Goal: Task Accomplishment & Management: Complete application form

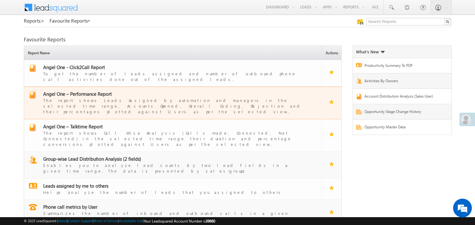
click at [91, 91] on span "Angel One – Performance Report" at bounding box center [77, 94] width 69 height 6
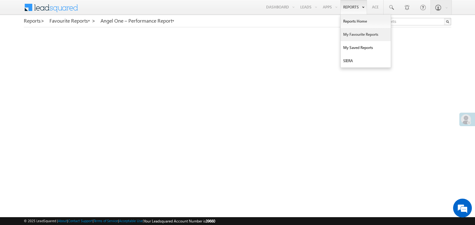
click at [348, 33] on link "My Favourite Reports" at bounding box center [366, 34] width 50 height 13
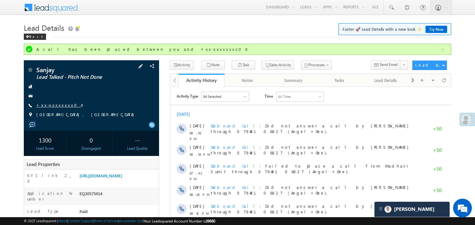
click at [56, 106] on link "+xx-xxxxxxxx04" at bounding box center [58, 104] width 45 height 5
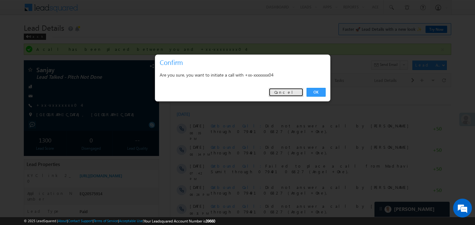
click at [282, 93] on link "Cancel" at bounding box center [286, 92] width 35 height 9
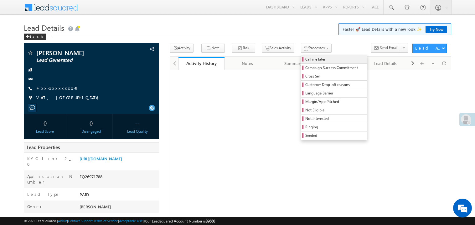
click at [306, 57] on span "Call me later" at bounding box center [336, 59] width 60 height 6
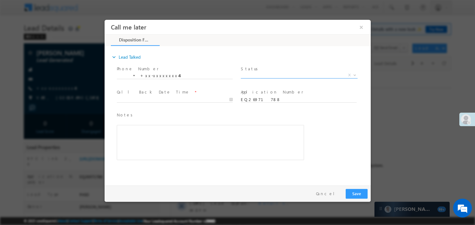
click at [256, 72] on span "X" at bounding box center [299, 75] width 117 height 6
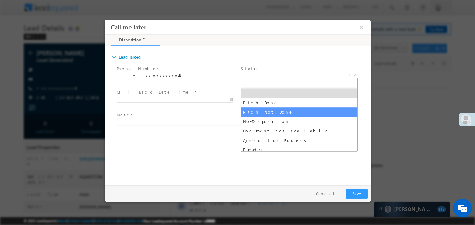
select select "Pitch Not Done"
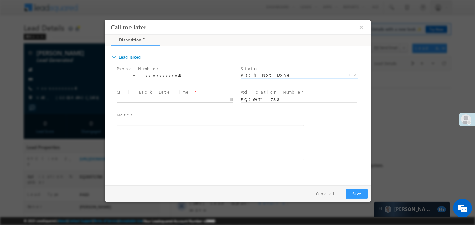
click at [136, 101] on body "Call me later ×" at bounding box center [237, 100] width 266 height 163
type input "08/10/25 6:17 PM"
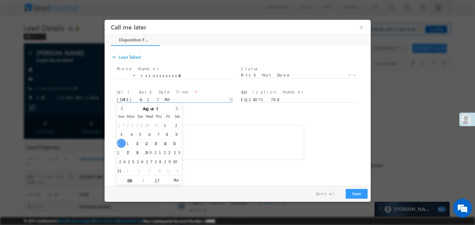
click at [220, 130] on div "Rich Text Editor, 40788eee-0fb2-11ec-a811-0adc8a9d82c2__tab1__section1__Notes__…" at bounding box center [210, 141] width 187 height 35
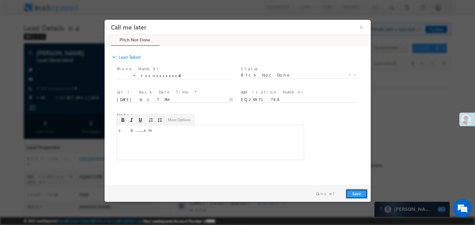
click at [358, 192] on button "Save" at bounding box center [357, 193] width 22 height 10
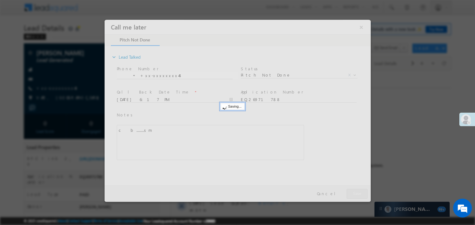
click at [358, 192] on div at bounding box center [237, 110] width 266 height 182
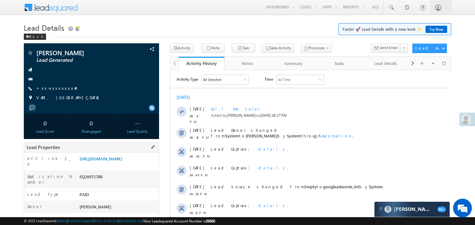
click at [117, 164] on div "https://angelbroking1-pk3em7sa.customui-test.leadsquared.com?leadId=4d2713f4-a3…" at bounding box center [118, 159] width 81 height 9
click at [118, 161] on link "https://angelbroking1-pk3em7sa.customui-test.leadsquared.com?leadId=4d2713f4-a3…" at bounding box center [101, 158] width 43 height 5
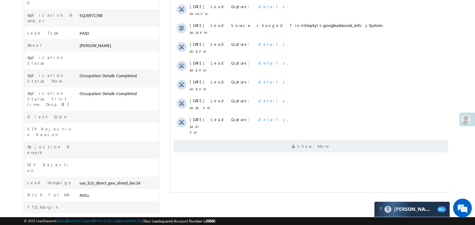
scroll to position [200, 0]
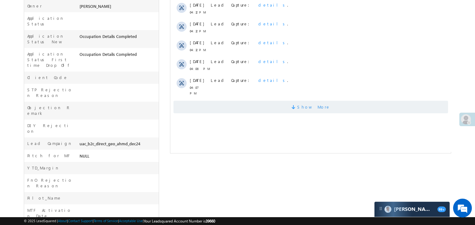
click at [266, 101] on span "Show More" at bounding box center [310, 107] width 275 height 13
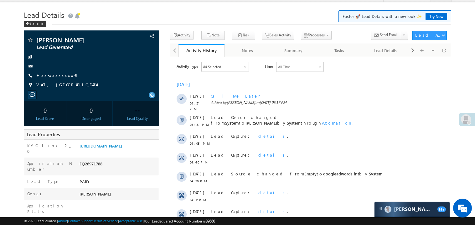
scroll to position [0, 0]
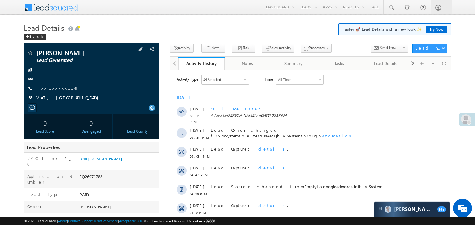
click at [55, 89] on link "+xx-xxxxxxxx44" at bounding box center [55, 87] width 39 height 5
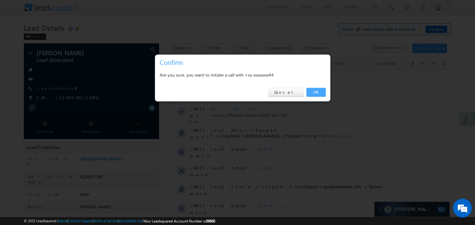
click at [310, 90] on link "OK" at bounding box center [316, 92] width 19 height 9
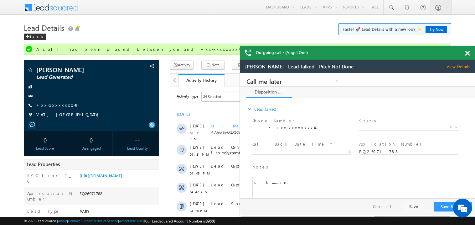
click at [467, 54] on span at bounding box center [467, 53] width 5 height 5
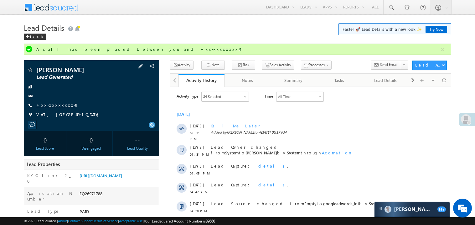
click at [63, 106] on link "+xx-xxxxxxxx44" at bounding box center [55, 104] width 39 height 5
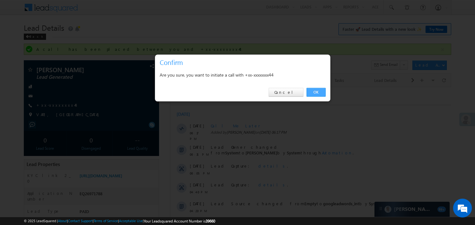
click at [313, 91] on link "OK" at bounding box center [316, 92] width 19 height 9
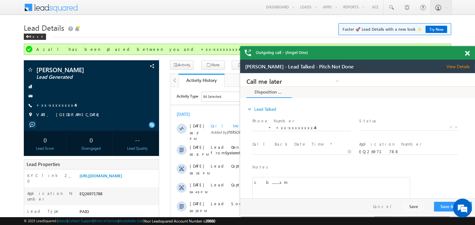
click at [470, 53] on span at bounding box center [467, 53] width 5 height 5
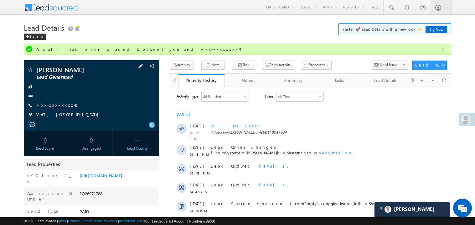
click at [55, 106] on link "+xx-xxxxxxxx44" at bounding box center [55, 104] width 39 height 5
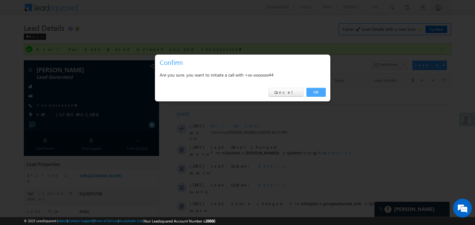
click at [315, 94] on link "OK" at bounding box center [316, 92] width 19 height 9
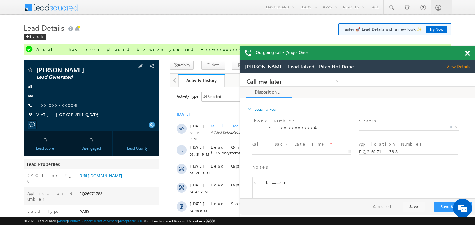
click at [55, 104] on link "+xx-xxxxxxxx44" at bounding box center [55, 104] width 39 height 5
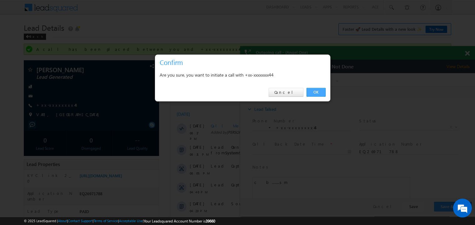
click at [315, 94] on link "OK" at bounding box center [316, 92] width 19 height 9
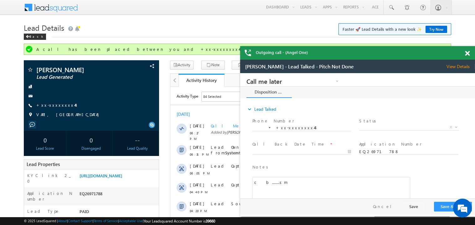
click at [468, 54] on span at bounding box center [467, 53] width 5 height 5
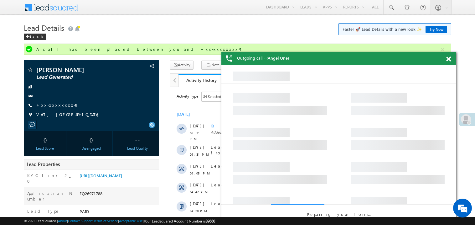
drag, startPoint x: 344, startPoint y: 68, endPoint x: 305, endPoint y: 65, distance: 39.3
click at [305, 65] on div "Outgoing call - (Angel One)" at bounding box center [339, 58] width 235 height 13
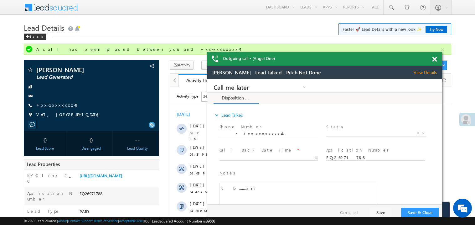
click at [434, 57] on span at bounding box center [435, 59] width 5 height 5
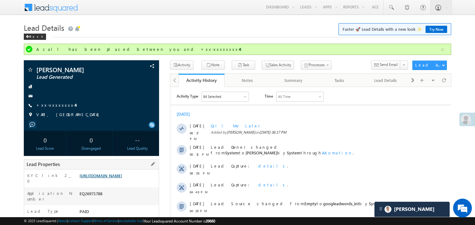
click at [113, 178] on link "https://angelbroking1-pk3em7sa.customui-test.leadsquared.com?leadId=4d2713f4-a3…" at bounding box center [101, 175] width 43 height 5
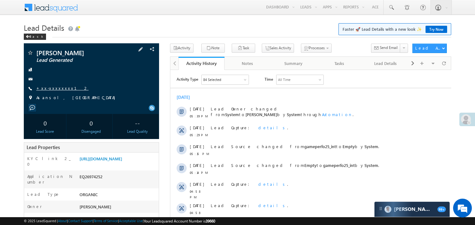
click at [53, 90] on link "+xx-xxxxxxxx12" at bounding box center [62, 87] width 52 height 5
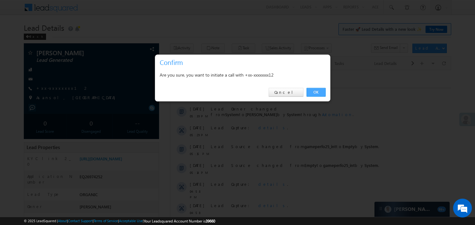
click at [319, 93] on link "OK" at bounding box center [316, 92] width 19 height 9
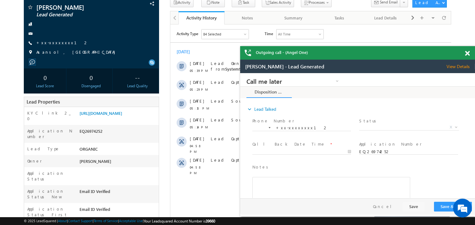
click at [468, 52] on span at bounding box center [467, 53] width 5 height 5
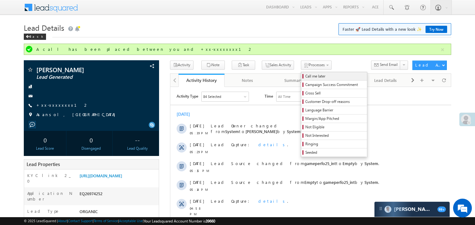
click at [306, 75] on span "Call me later" at bounding box center [336, 76] width 60 height 6
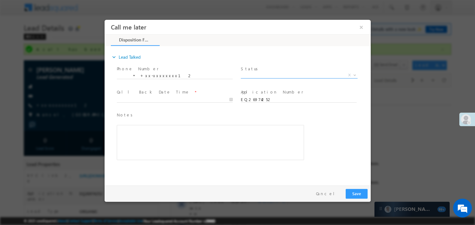
click at [261, 72] on span "X" at bounding box center [299, 75] width 117 height 6
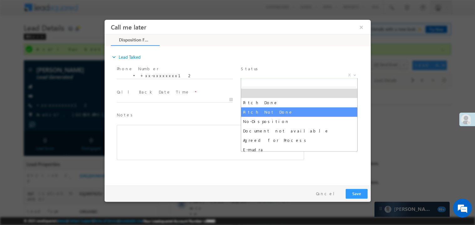
select select "Pitch Not Done"
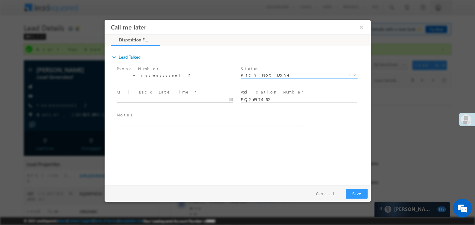
click at [152, 98] on body "Call me later ×" at bounding box center [237, 100] width 266 height 163
type input "08/10/25 6:31 PM"
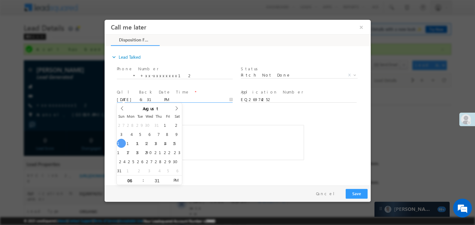
click at [227, 137] on div "Rich Text Editor, 40788eee-0fb2-11ec-a811-0adc8a9d82c2__tab1__section1__Notes__…" at bounding box center [210, 141] width 187 height 35
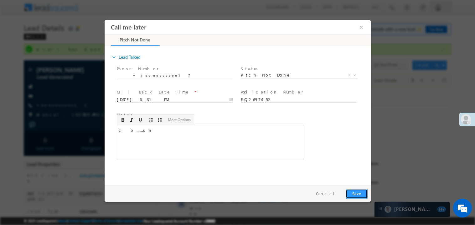
click at [356, 191] on button "Save" at bounding box center [357, 193] width 22 height 10
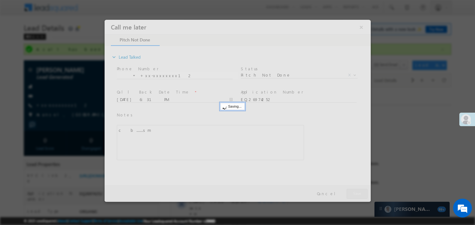
click at [356, 191] on div at bounding box center [237, 110] width 266 height 182
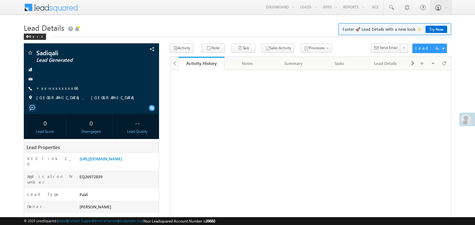
click at [57, 88] on link "+xx-xxxxxxxx66" at bounding box center [57, 87] width 42 height 5
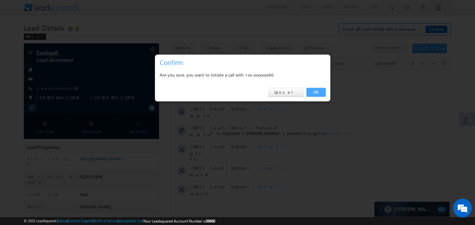
click at [314, 91] on link "OK" at bounding box center [316, 92] width 19 height 9
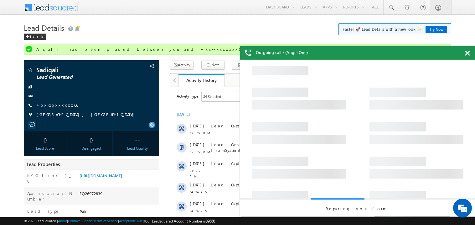
click at [468, 52] on span at bounding box center [467, 53] width 5 height 5
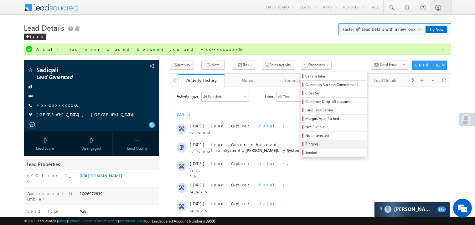
click at [306, 146] on span "Ringing" at bounding box center [336, 144] width 60 height 6
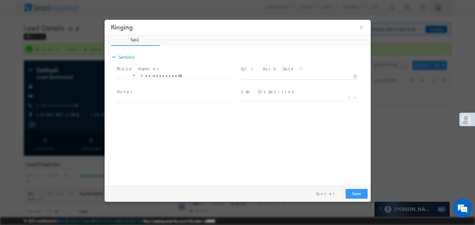
click at [263, 75] on body "Ringing ×" at bounding box center [237, 100] width 266 height 163
type input "08/10/25 6:35 PM"
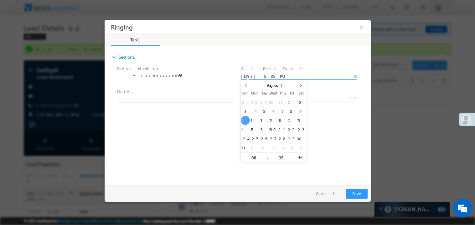
click at [140, 99] on textarea at bounding box center [175, 98] width 116 height 7
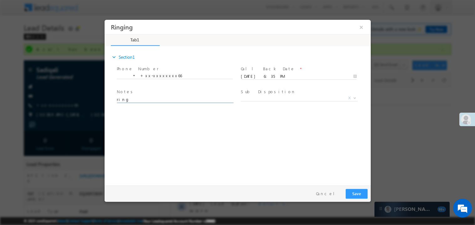
type textarea "ring"
click at [359, 190] on button "Save" at bounding box center [357, 193] width 22 height 10
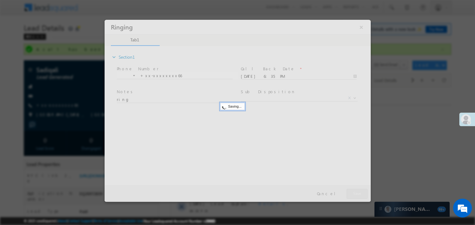
click at [359, 190] on div at bounding box center [237, 110] width 266 height 182
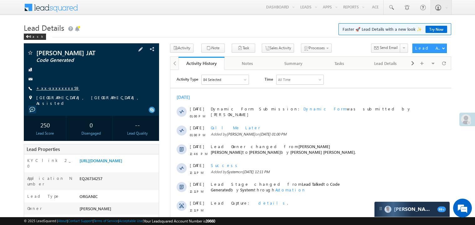
click at [55, 87] on link "+xx-xxxxxxxx59" at bounding box center [57, 87] width 43 height 5
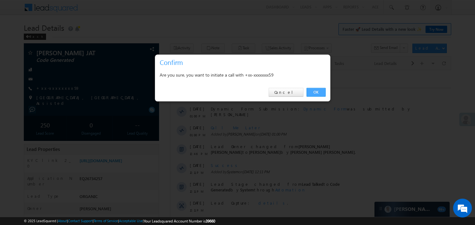
click at [312, 90] on link "OK" at bounding box center [316, 92] width 19 height 9
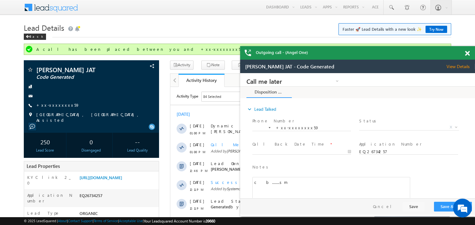
click at [469, 53] on span at bounding box center [467, 53] width 5 height 5
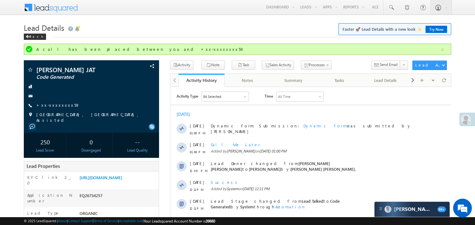
click at [288, 36] on div "Back" at bounding box center [238, 35] width 428 height 4
click at [52, 107] on link "+xx-xxxxxxxx59" at bounding box center [57, 104] width 43 height 5
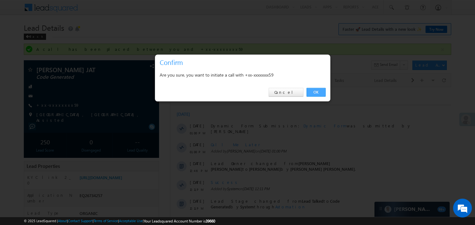
click at [317, 92] on link "OK" at bounding box center [316, 92] width 19 height 9
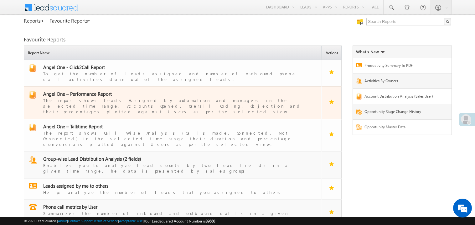
click at [88, 91] on span "Angel One – Performance Report" at bounding box center [77, 94] width 69 height 6
